Goal: Find specific page/section: Find specific page/section

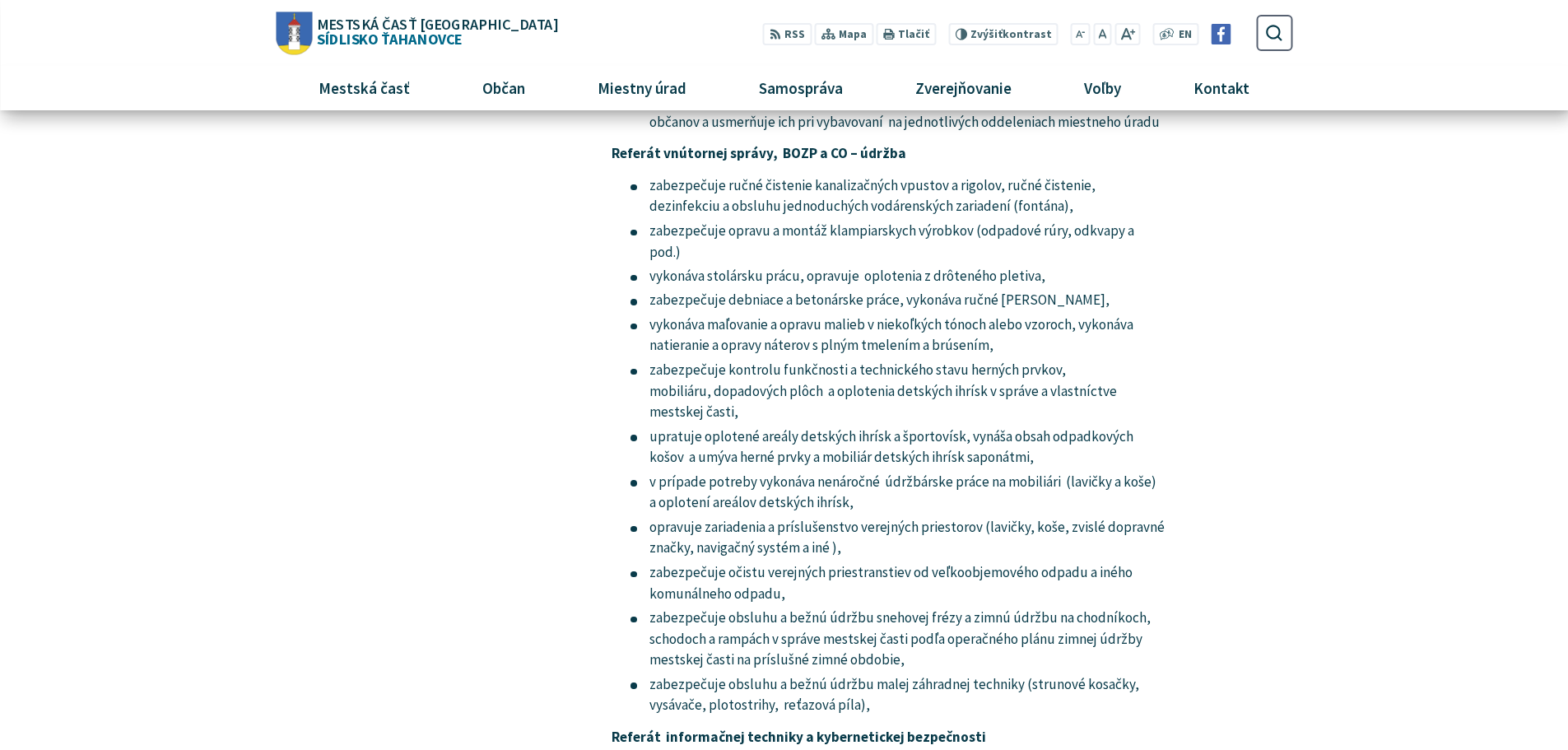
scroll to position [10593, 0]
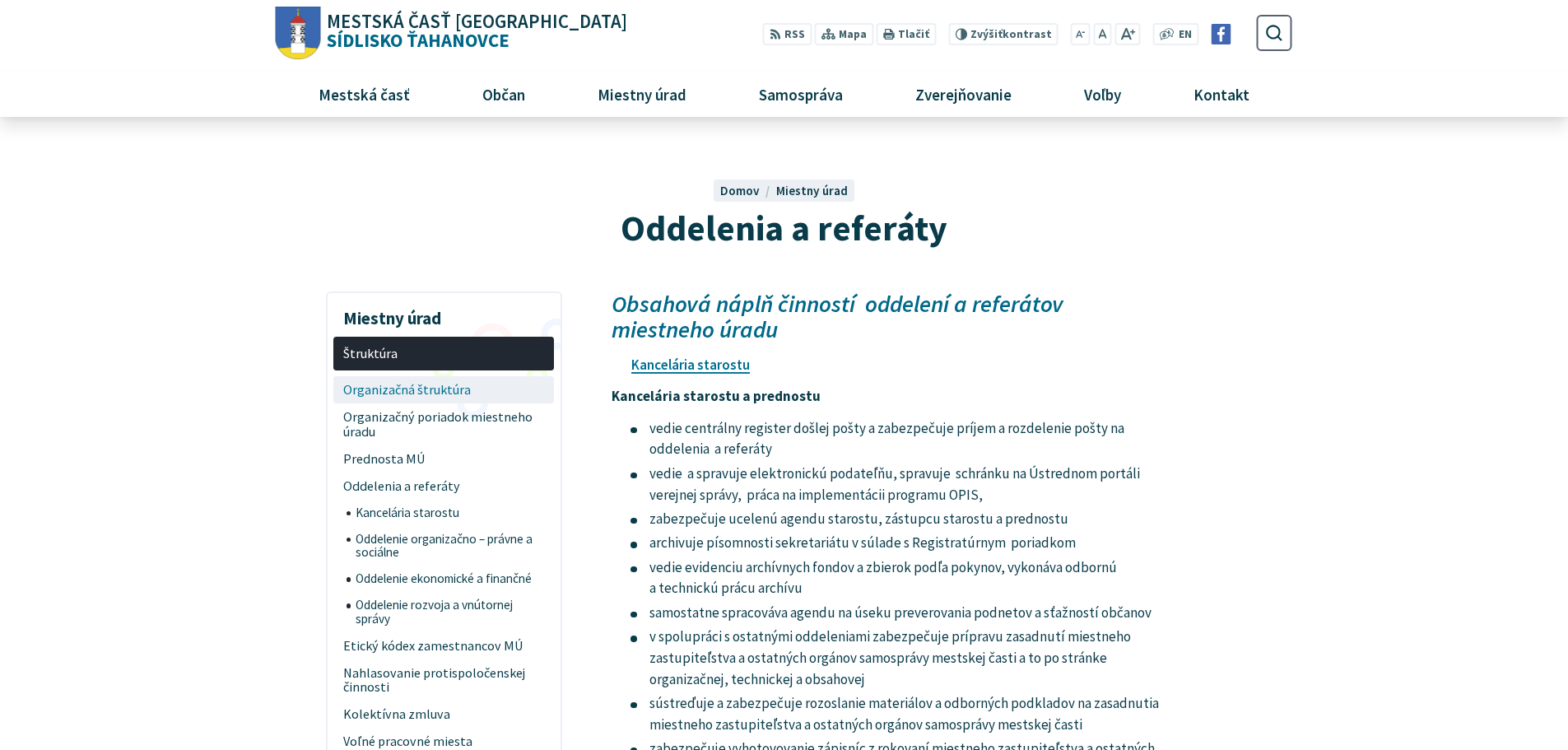
click at [482, 389] on span "Organizačná štruktúra" at bounding box center [444, 389] width 202 height 27
